Goal: Transaction & Acquisition: Book appointment/travel/reservation

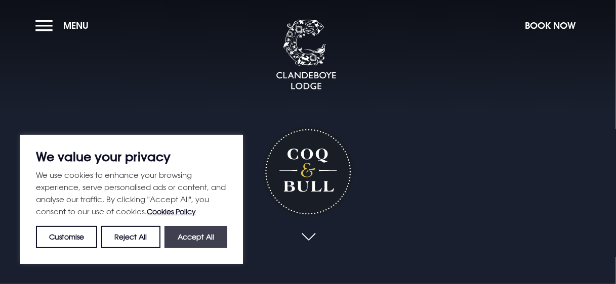
click at [198, 240] on button "Accept All" at bounding box center [195, 237] width 63 height 22
checkbox input "true"
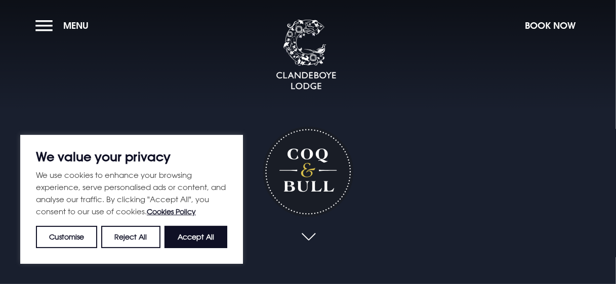
checkbox input "true"
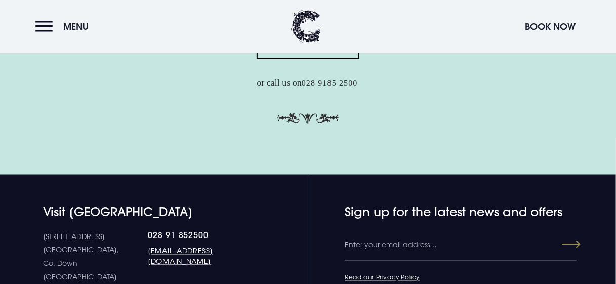
scroll to position [3036, 0]
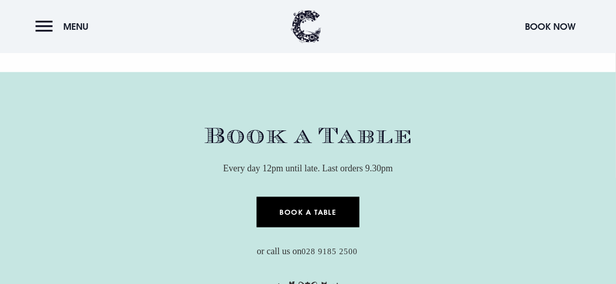
click at [313, 228] on link "Book a Table" at bounding box center [308, 212] width 103 height 30
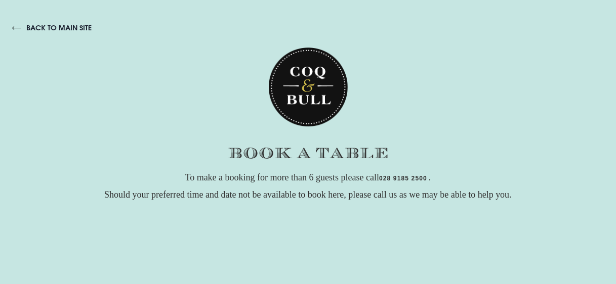
click at [302, 95] on img at bounding box center [308, 87] width 79 height 79
click at [301, 102] on img at bounding box center [308, 87] width 79 height 79
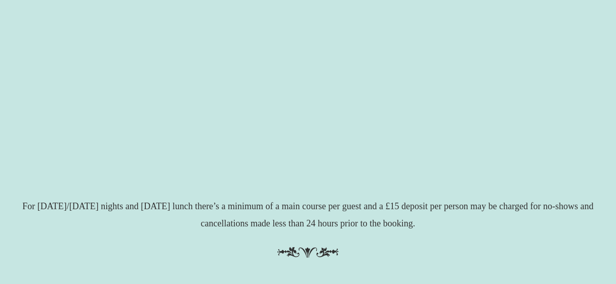
scroll to position [168, 0]
